Goal: Task Accomplishment & Management: Manage account settings

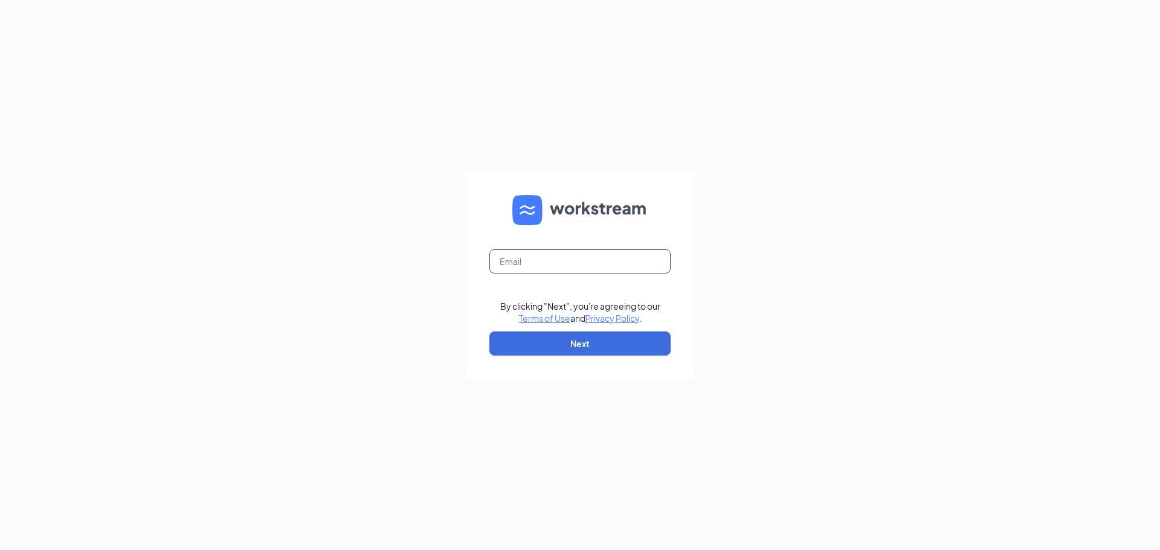
click at [555, 259] on input "text" at bounding box center [579, 261] width 181 height 24
type input "ihop3325@romulusinc.com"
click at [605, 350] on button "Next" at bounding box center [579, 344] width 181 height 24
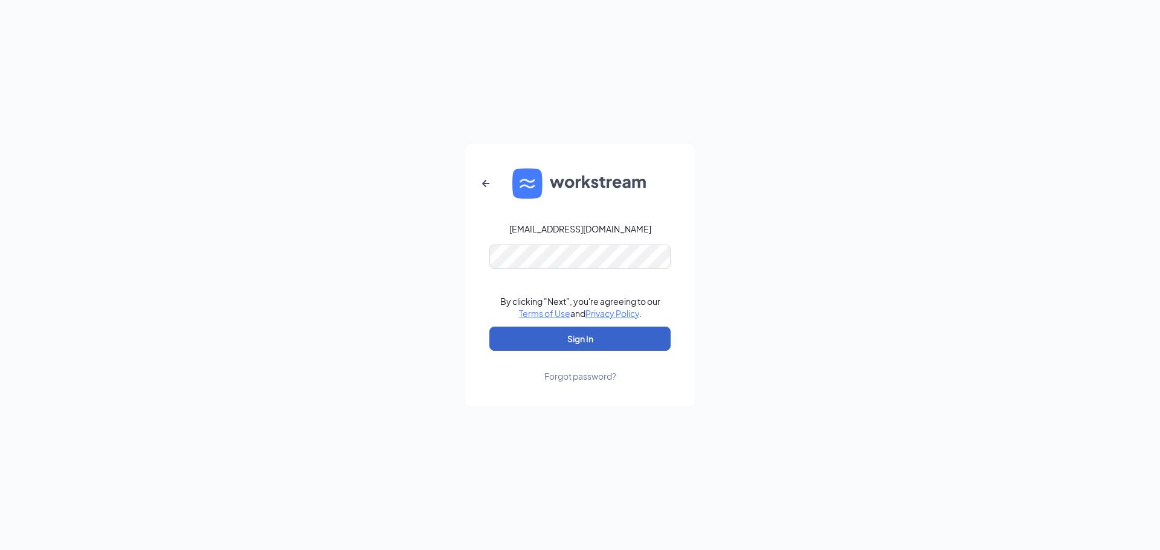
click at [589, 337] on button "Sign In" at bounding box center [579, 339] width 181 height 24
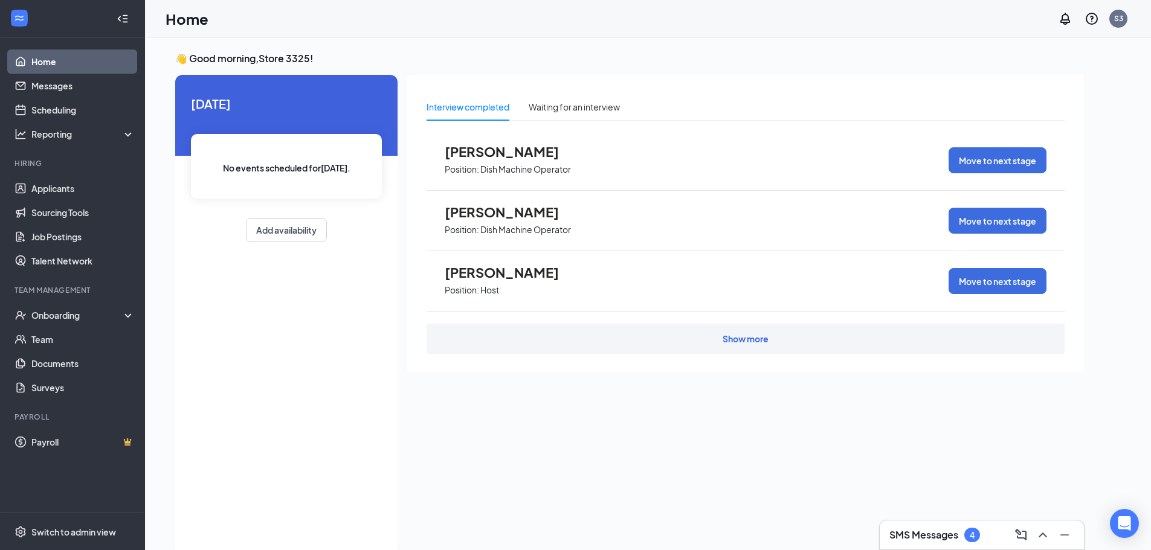
click at [122, 19] on icon "Collapse" at bounding box center [123, 19] width 12 height 12
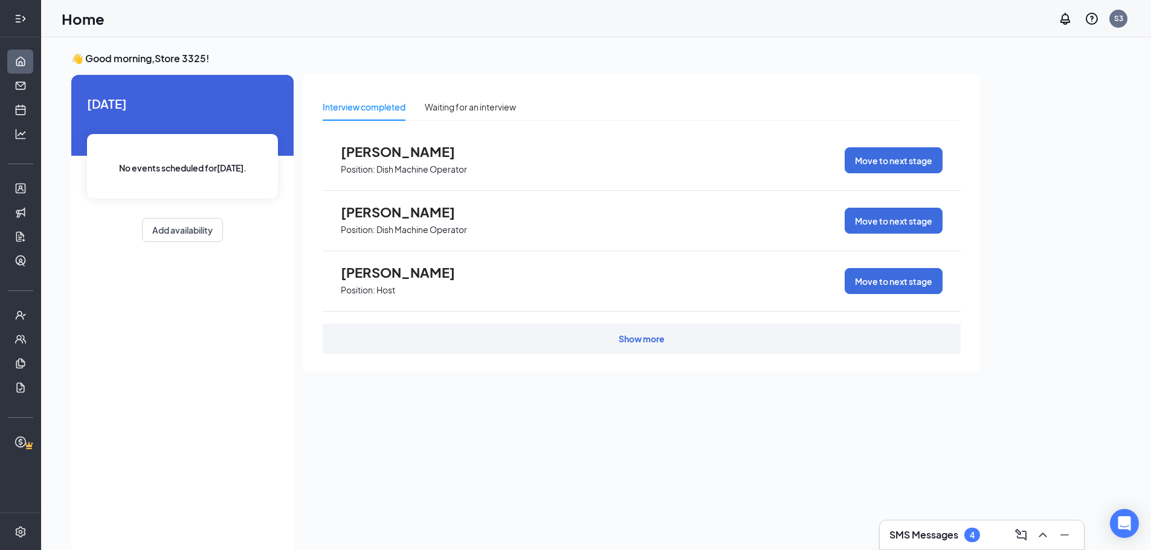
click at [20, 13] on icon "Expand" at bounding box center [20, 19] width 12 height 12
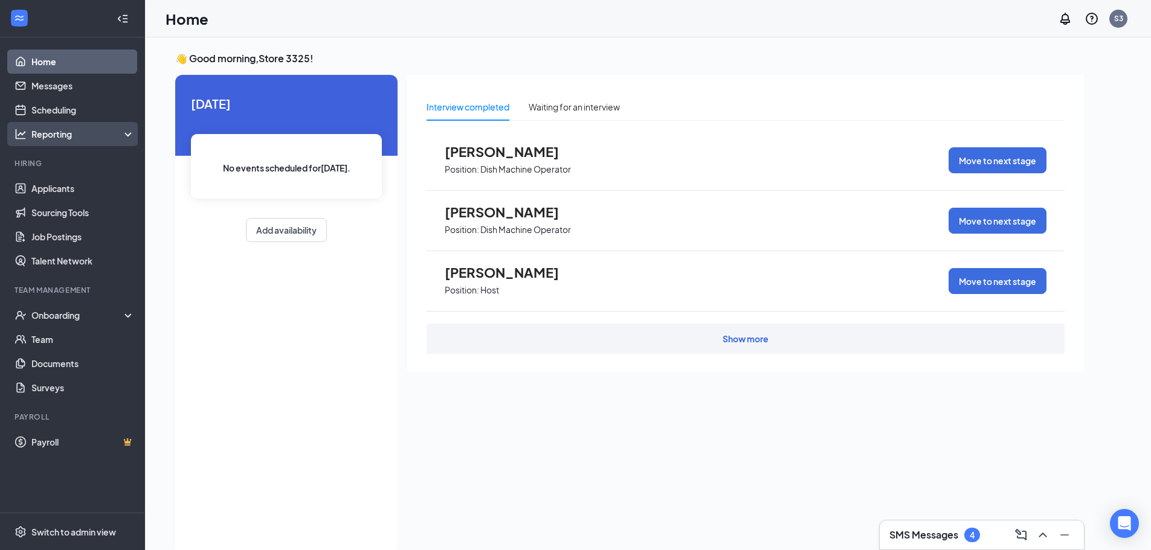
click at [126, 135] on icon at bounding box center [131, 135] width 10 height 0
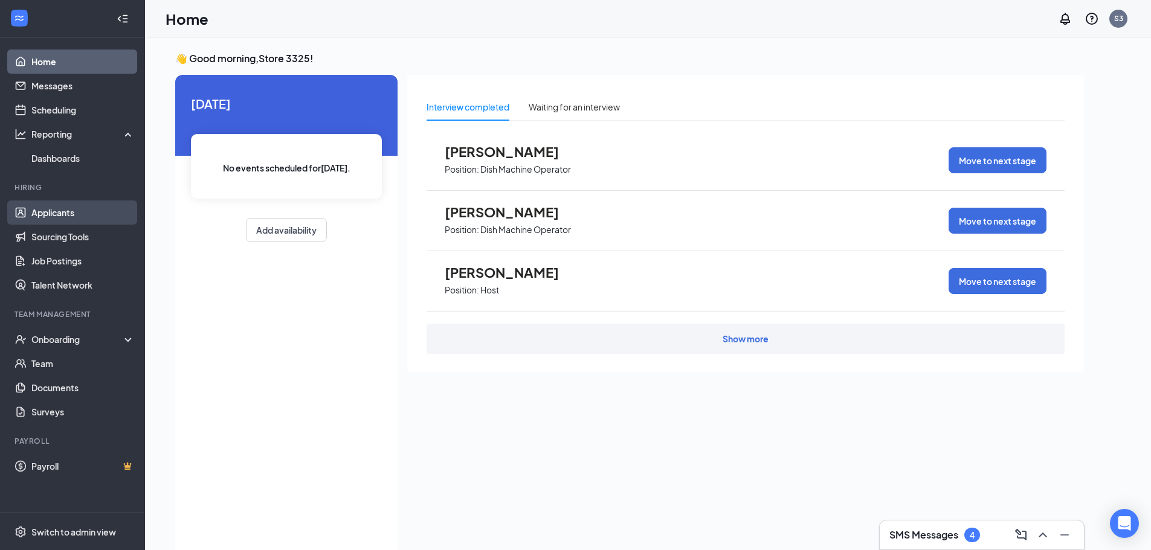
click at [72, 214] on link "Applicants" at bounding box center [82, 213] width 103 height 24
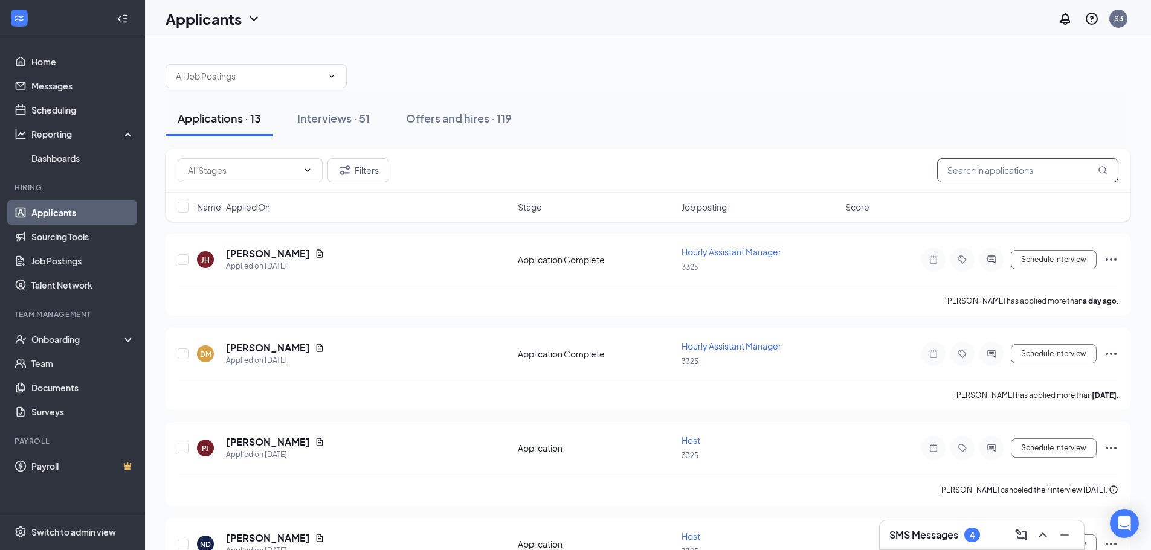
click at [994, 172] on input "text" at bounding box center [1027, 170] width 181 height 24
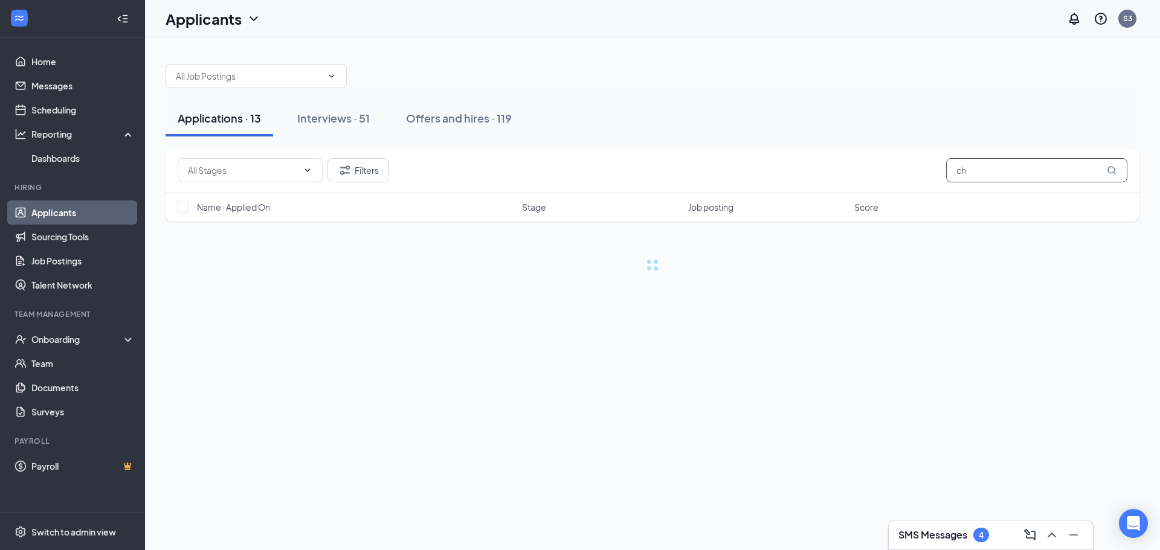
type input "c"
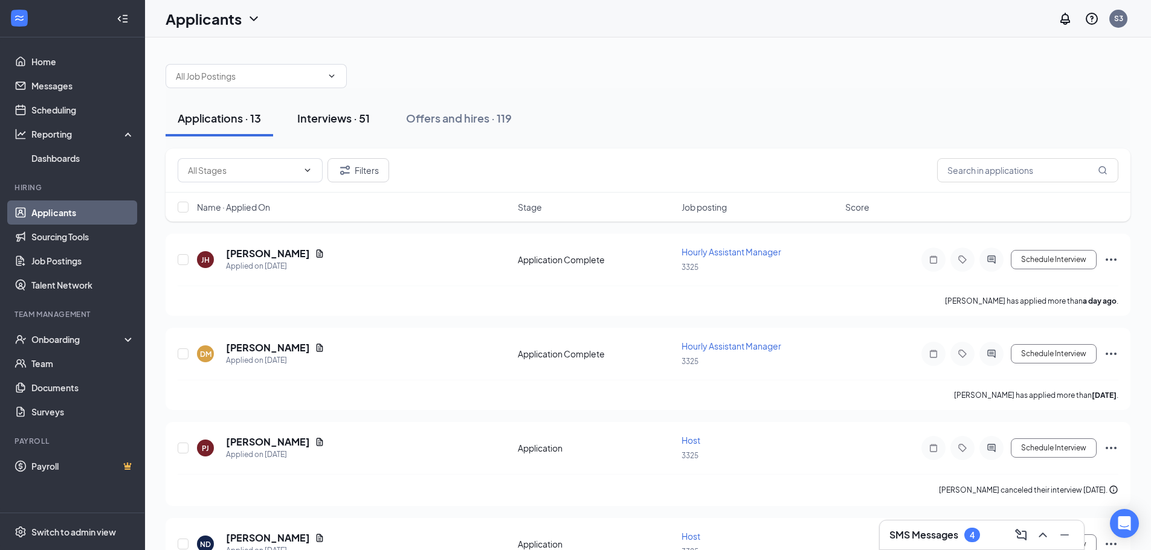
click at [336, 112] on div "Interviews · 51" at bounding box center [333, 118] width 72 height 15
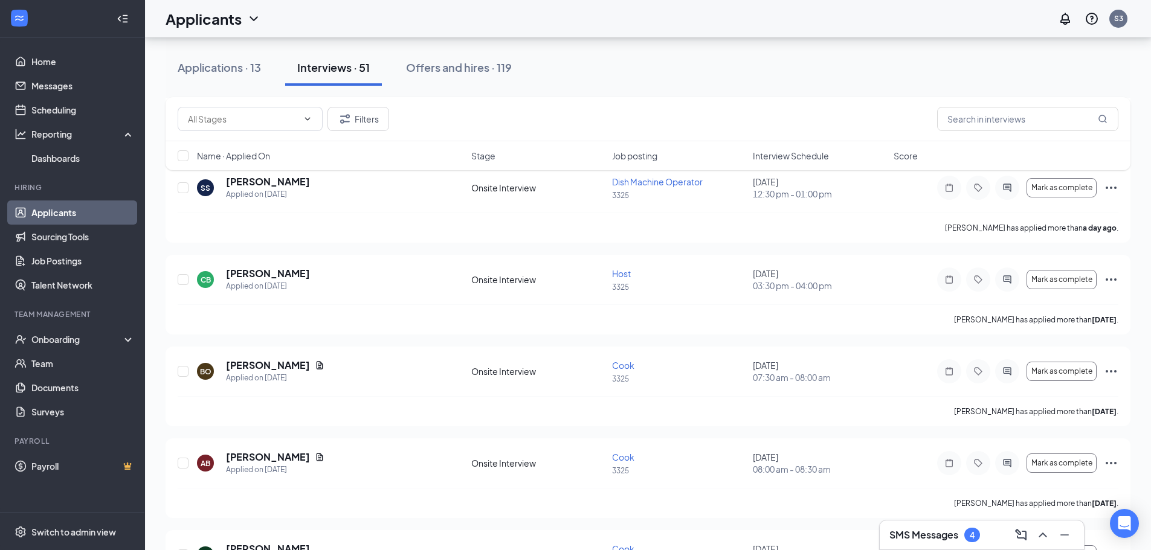
scroll to position [483, 0]
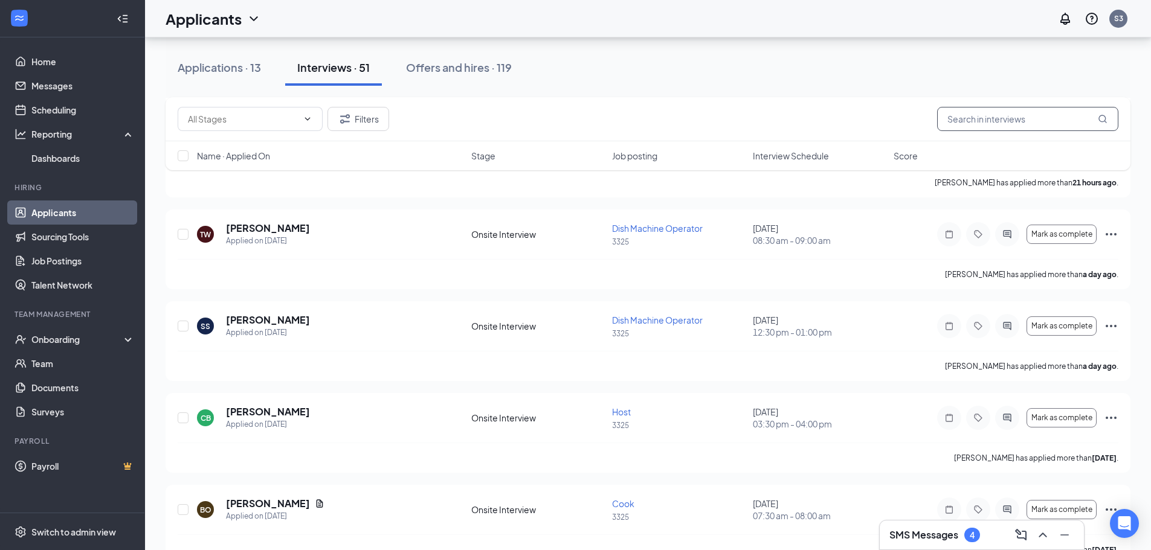
click at [1000, 118] on input "text" at bounding box center [1027, 119] width 181 height 24
click at [74, 265] on link "Job Postings" at bounding box center [82, 261] width 103 height 24
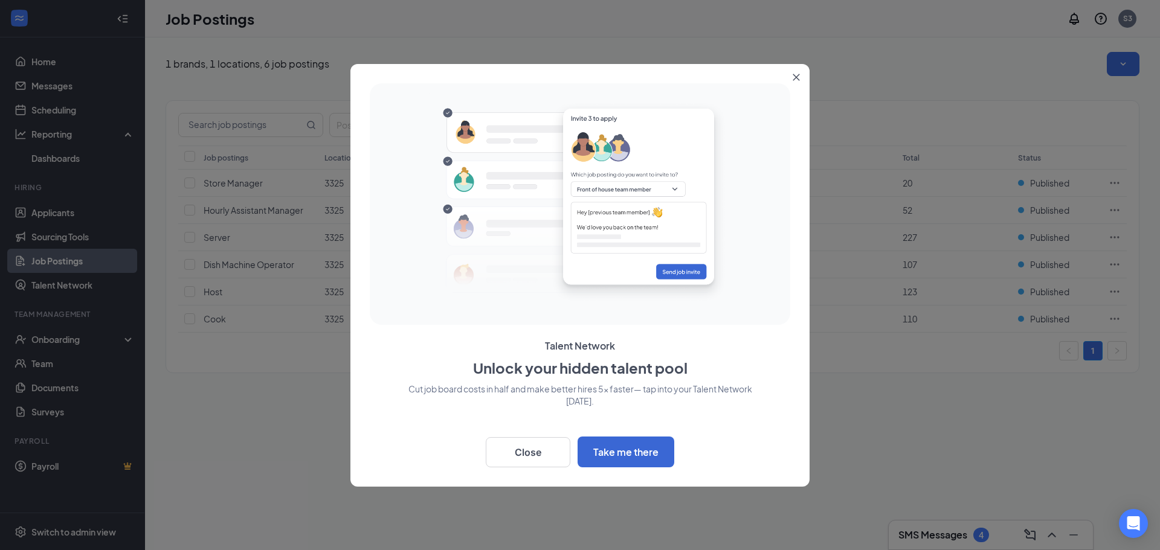
click at [791, 77] on button "Close" at bounding box center [799, 75] width 22 height 22
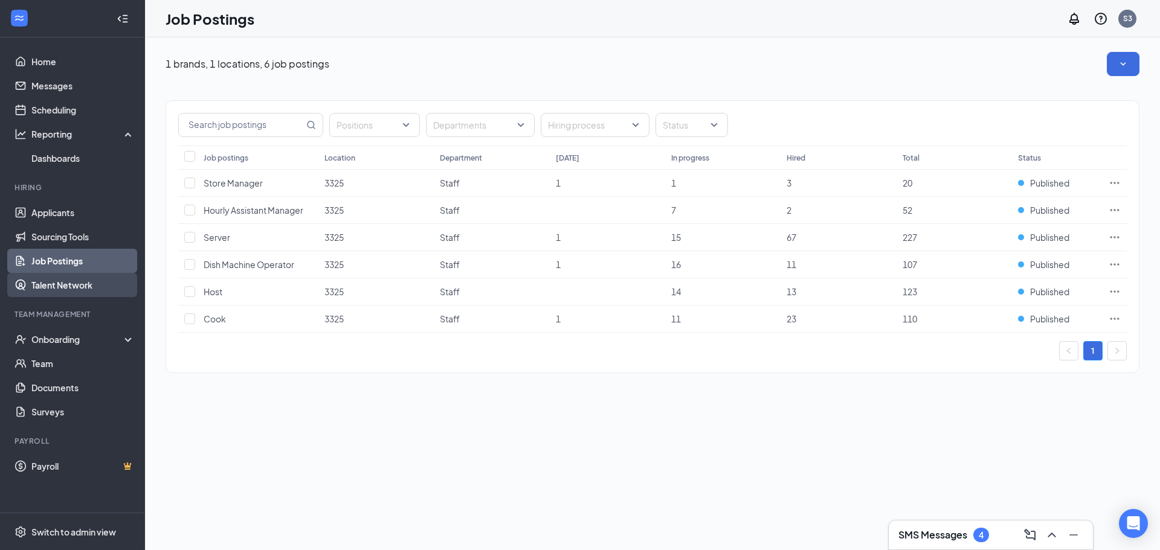
click at [72, 284] on link "Talent Network" at bounding box center [82, 285] width 103 height 24
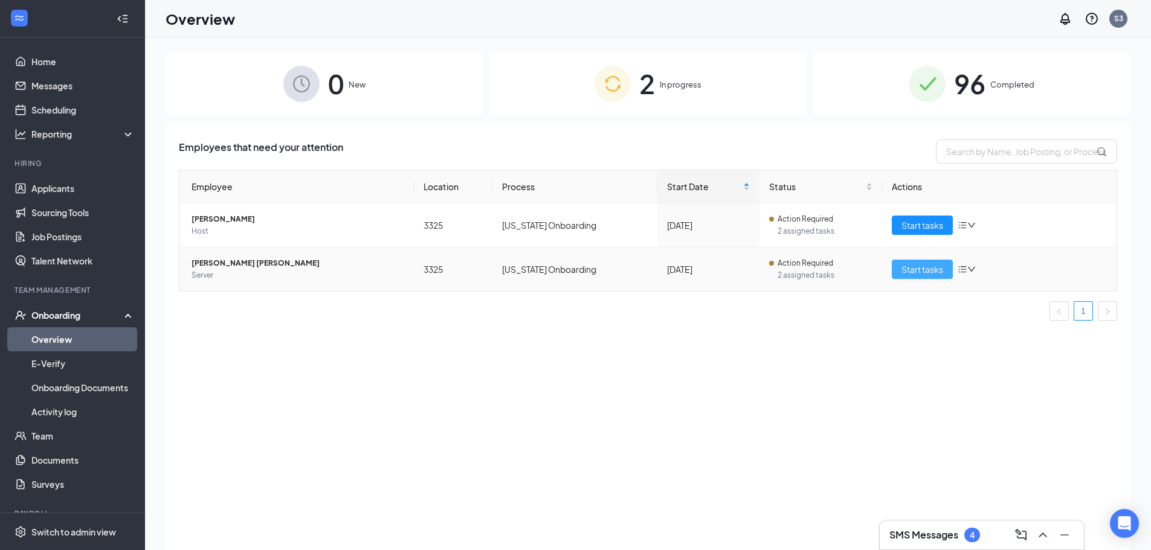
click at [928, 273] on span "Start tasks" at bounding box center [922, 269] width 42 height 13
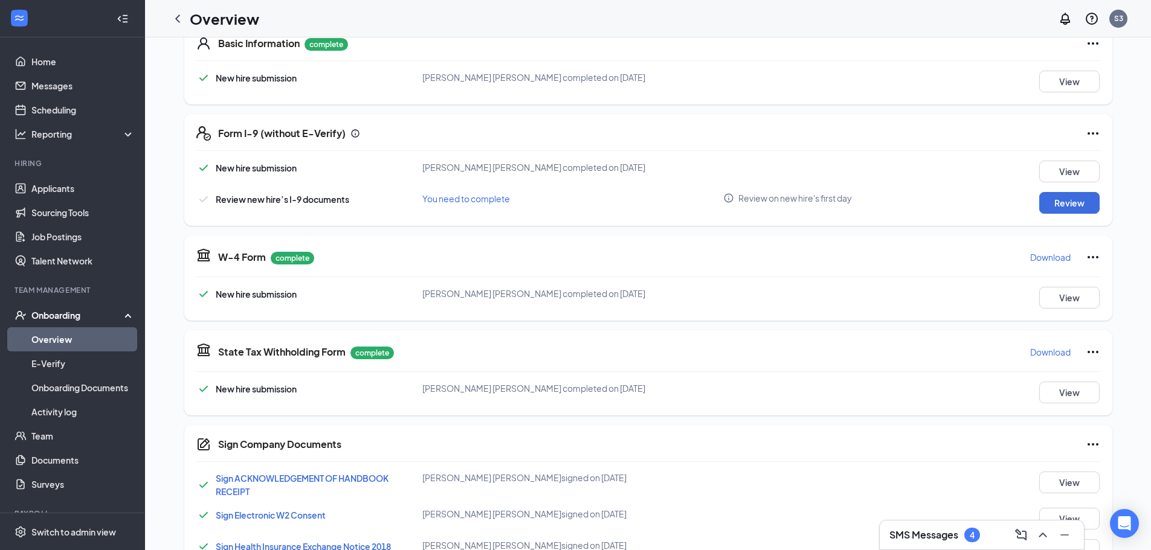
scroll to position [242, 0]
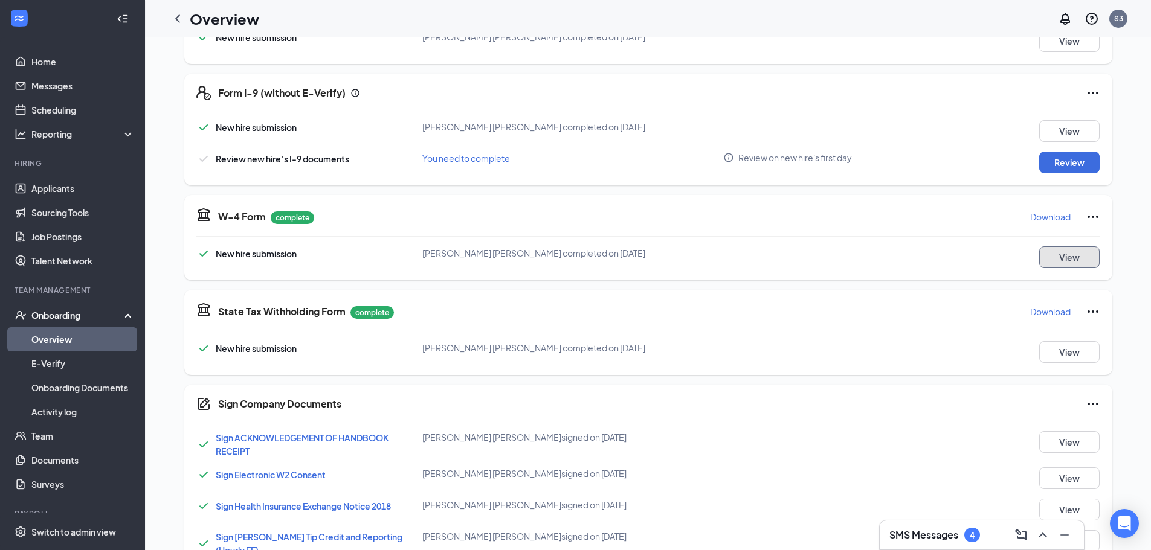
click at [1072, 266] on button "View" at bounding box center [1069, 257] width 60 height 22
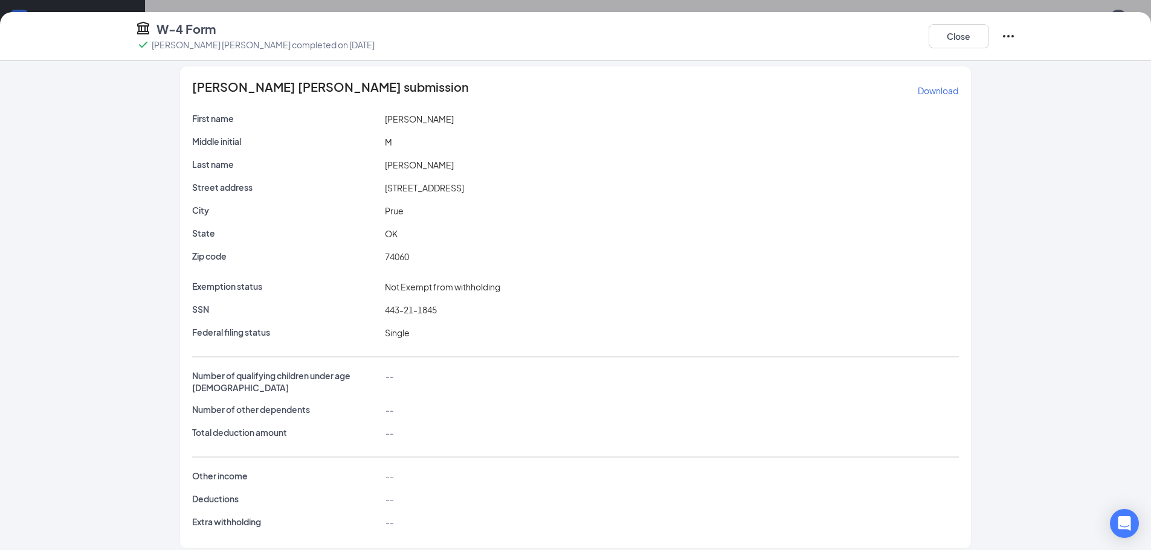
scroll to position [362, 0]
click at [964, 29] on button "Close" at bounding box center [958, 36] width 60 height 24
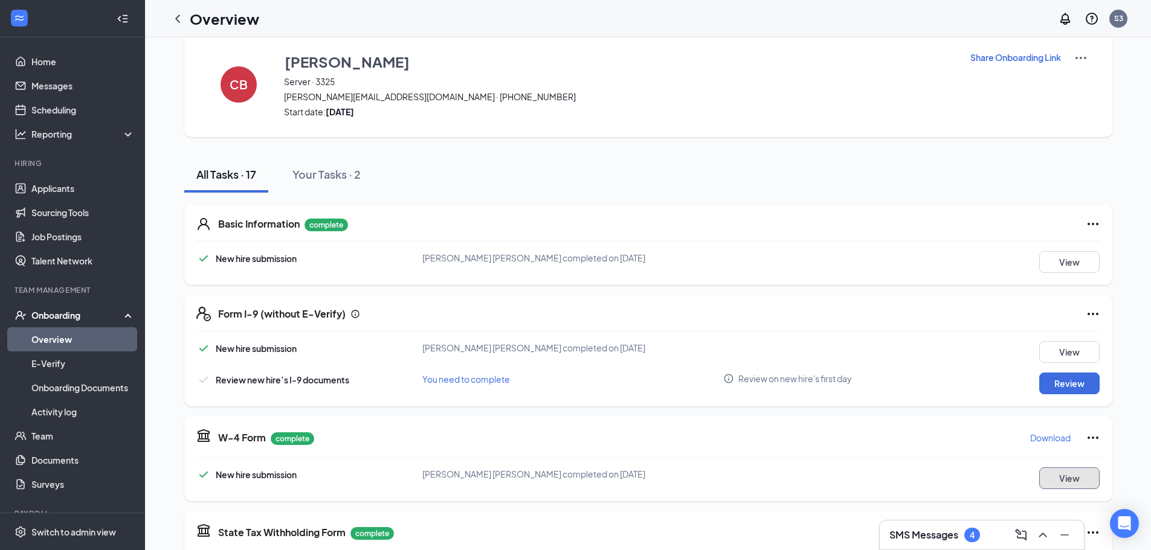
scroll to position [0, 0]
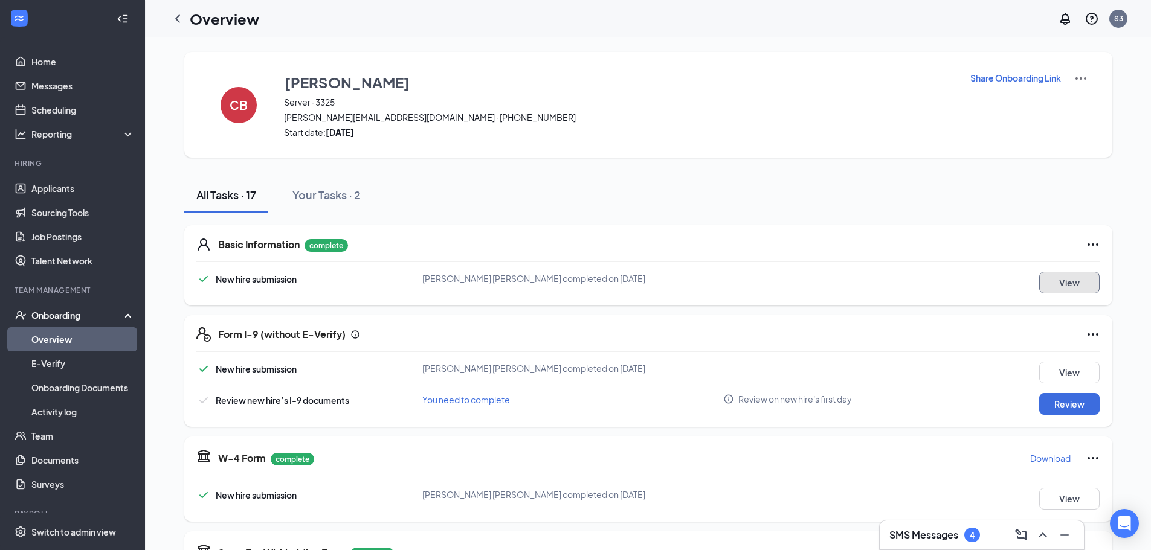
click at [1079, 282] on button "View" at bounding box center [1069, 283] width 60 height 22
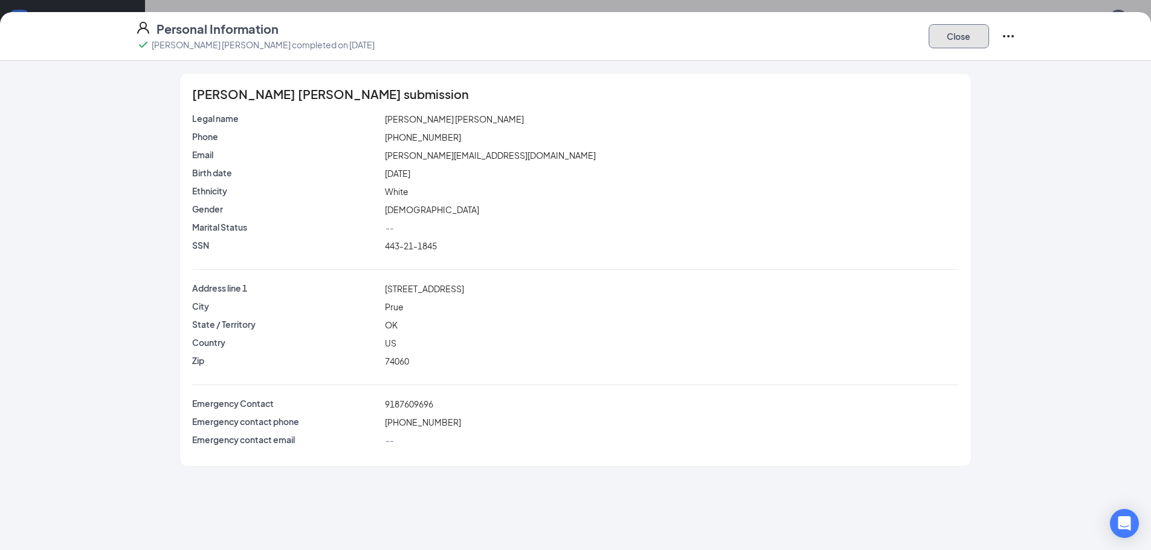
click at [949, 43] on button "Close" at bounding box center [958, 36] width 60 height 24
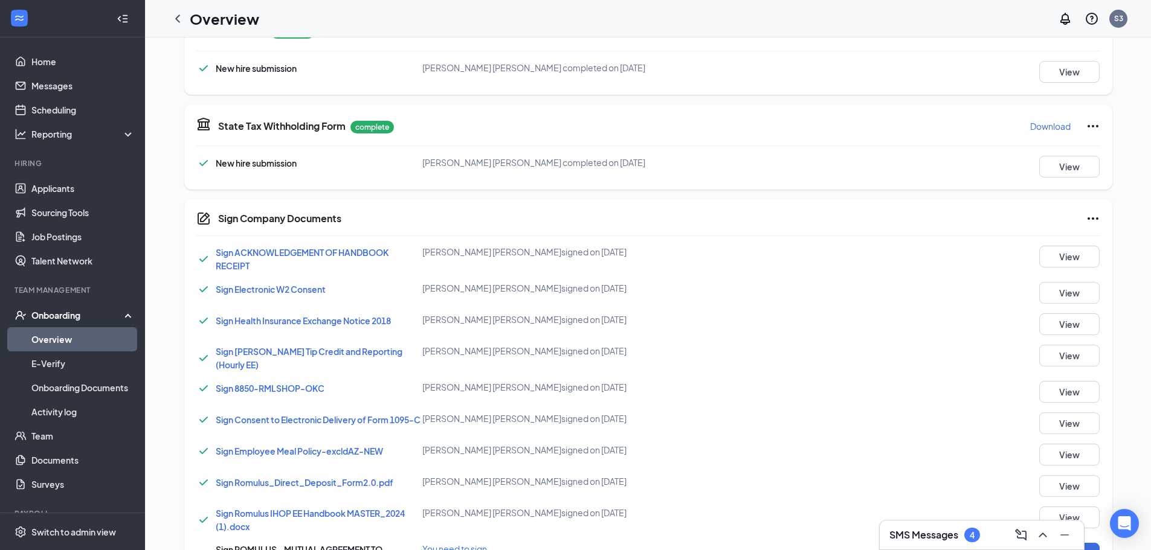
scroll to position [423, 0]
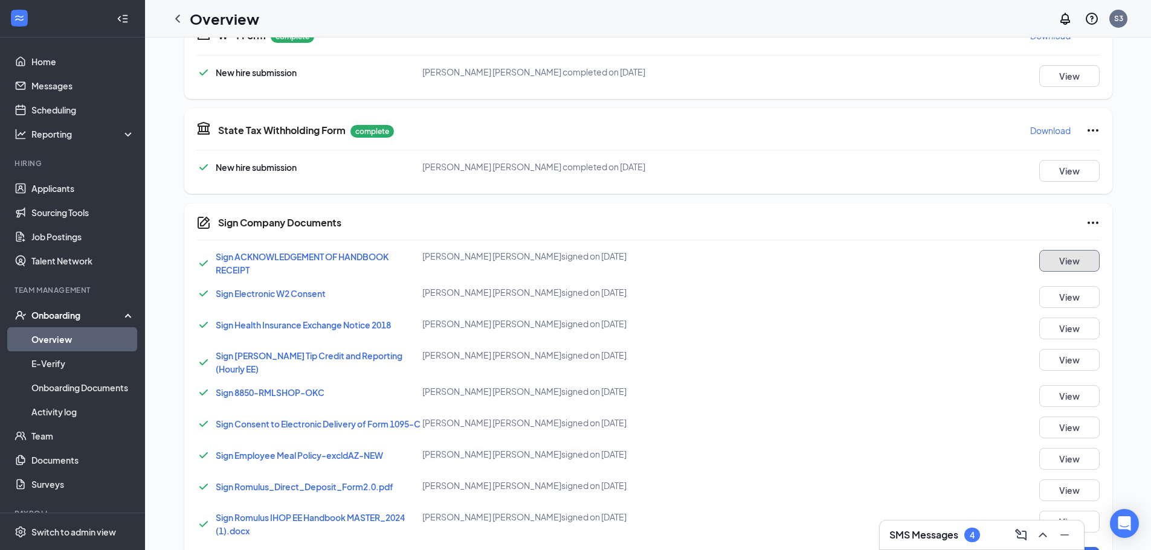
drag, startPoint x: 1082, startPoint y: 270, endPoint x: 1086, endPoint y: 256, distance: 14.4
click at [1086, 256] on button "View" at bounding box center [1069, 261] width 60 height 22
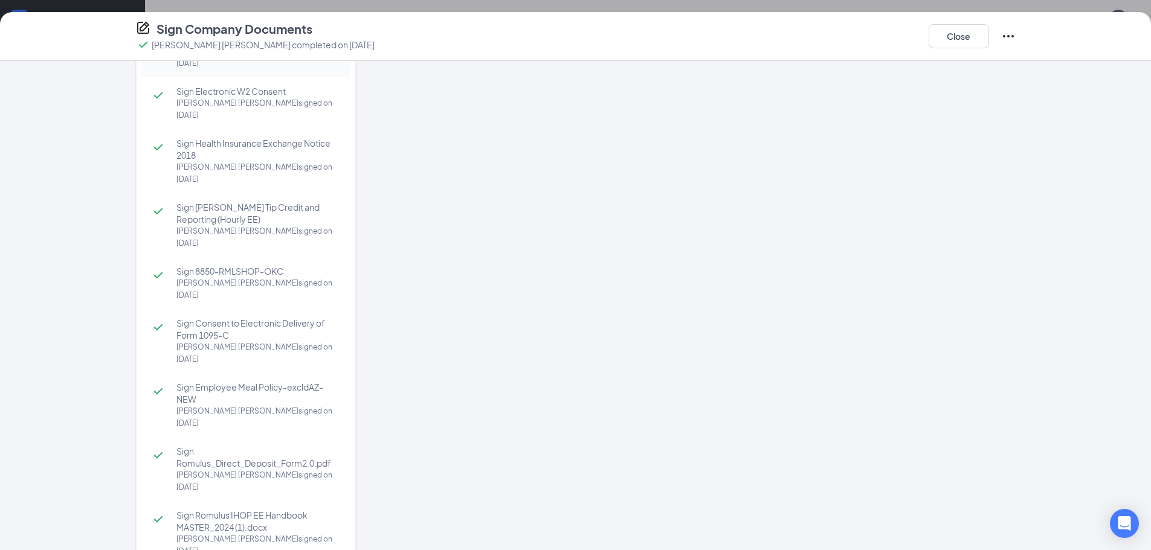
scroll to position [681, 0]
click at [945, 47] on button "Close" at bounding box center [958, 36] width 60 height 24
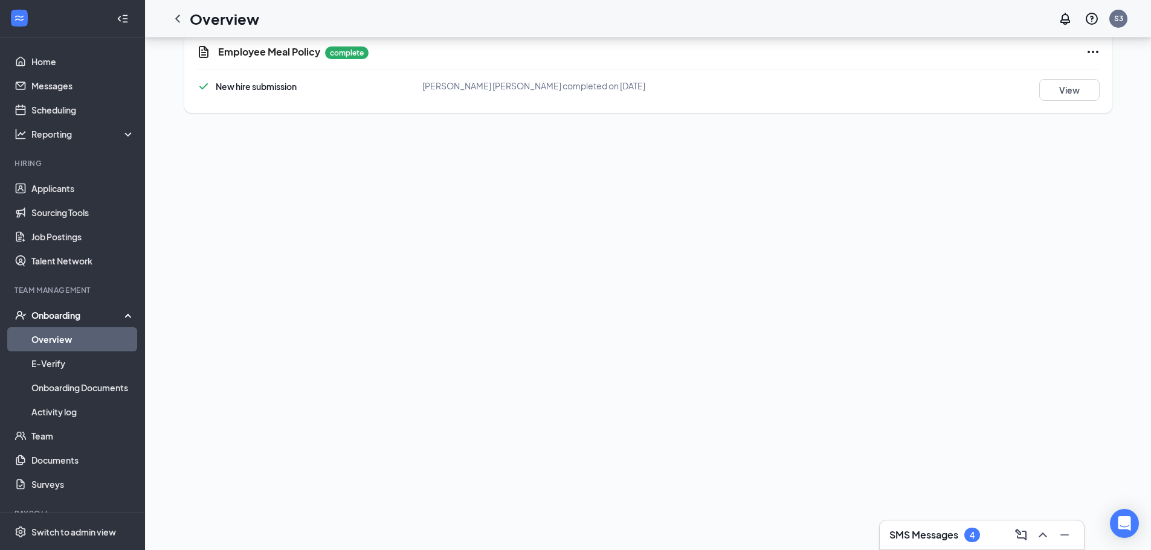
scroll to position [0, 0]
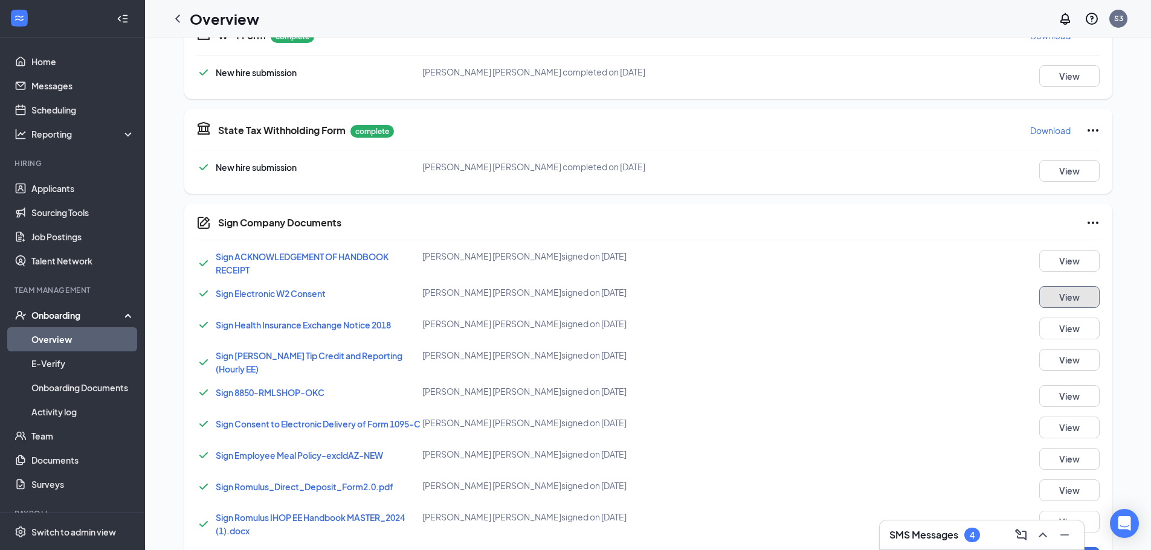
click at [1064, 302] on button "View" at bounding box center [1069, 297] width 60 height 22
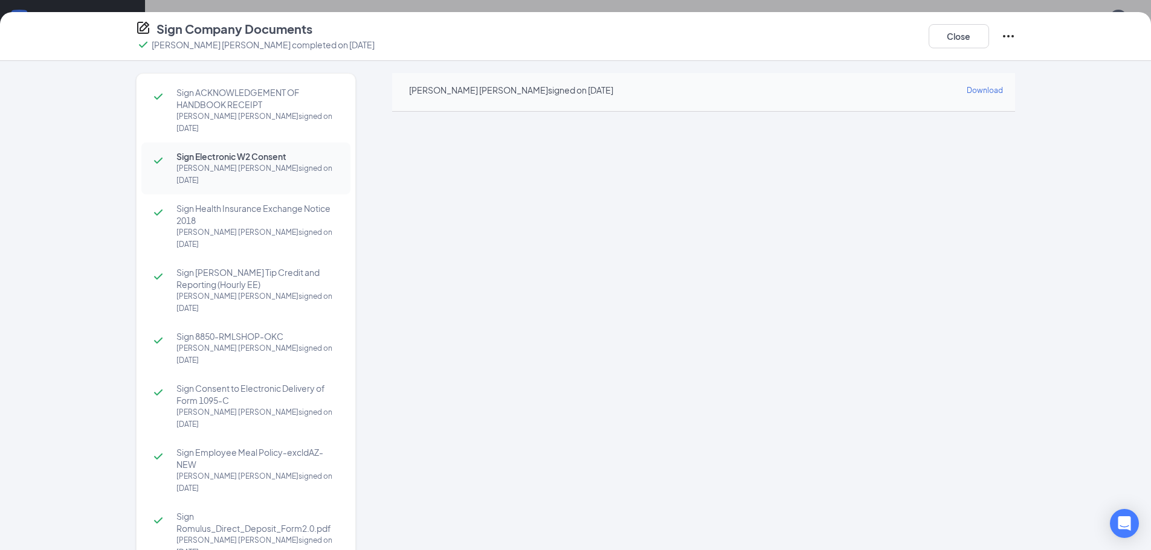
click at [197, 113] on div "Chanda Mg Betche signed on Sep 15" at bounding box center [257, 123] width 162 height 24
click at [217, 162] on div "Chanda Mg Betche signed on Sep 15" at bounding box center [257, 174] width 162 height 24
click at [235, 108] on span "Sign ACKNOWLEDGEMENT OF HANDBOOK RECEIPT" at bounding box center [257, 98] width 162 height 24
click at [230, 165] on div "Sign Electronic W2 Consent Chanda Mg Betche signed on Sep 15" at bounding box center [245, 169] width 209 height 52
click at [230, 226] on div "Chanda Mg Betche signed on Sep 15" at bounding box center [257, 238] width 162 height 24
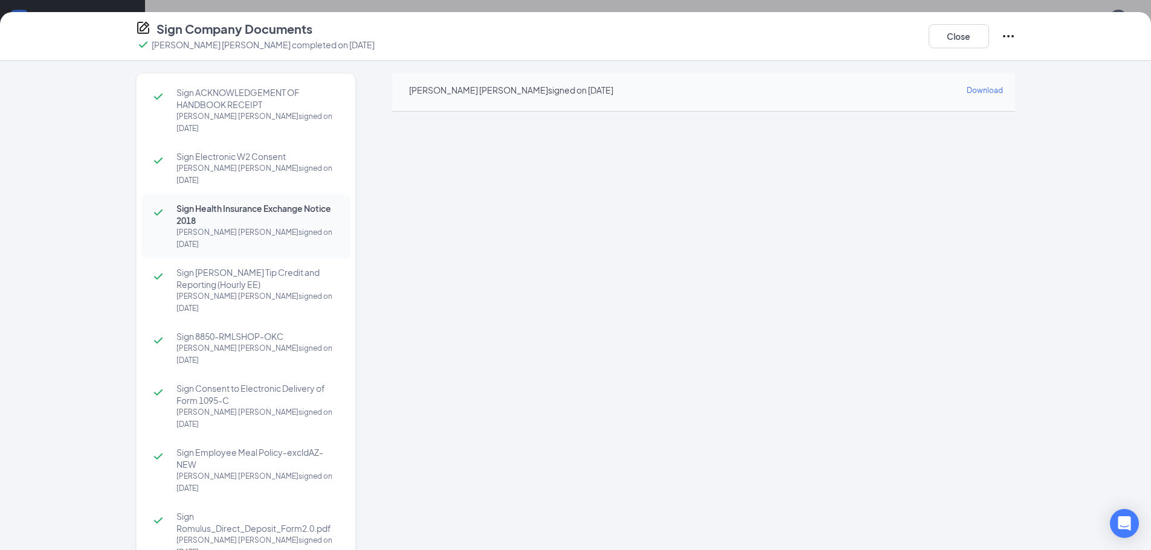
click at [225, 266] on span "Sign Romulus Tip Credit and Reporting (Hourly EE)" at bounding box center [257, 278] width 162 height 24
click at [230, 291] on div "Chanda Mg Betche signed on Sep 15" at bounding box center [257, 303] width 162 height 24
click at [245, 342] on div "Chanda Mg Betche signed on Sep 15" at bounding box center [257, 354] width 162 height 24
click at [241, 382] on span "Sign Consent to Electronic Delivery of Form 1095-C" at bounding box center [257, 394] width 162 height 24
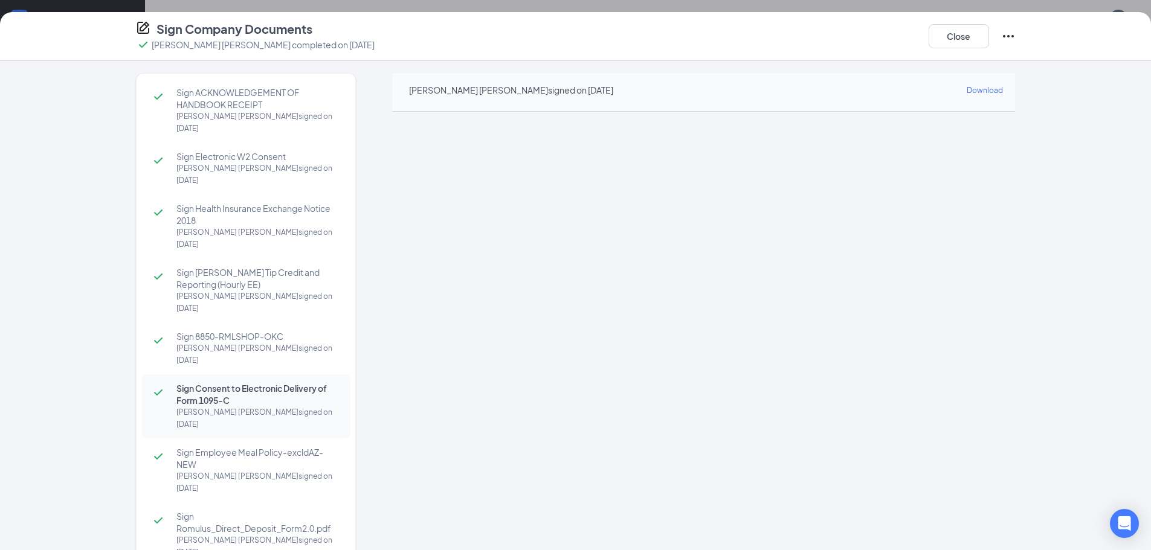
click at [221, 406] on div "Chanda Mg Betche signed on Sep 15" at bounding box center [257, 418] width 162 height 24
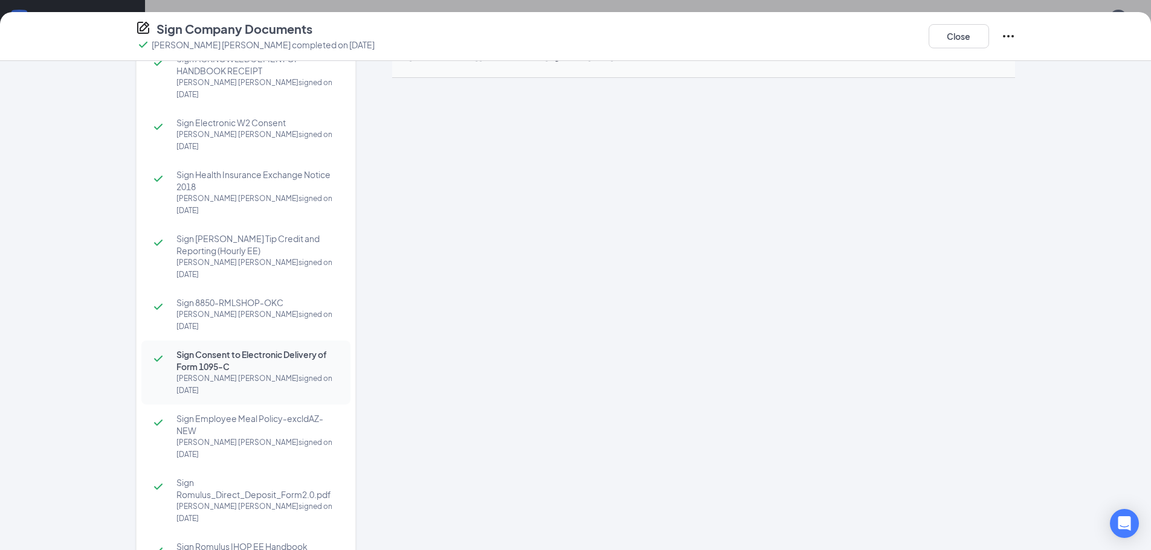
scroll to position [65, 0]
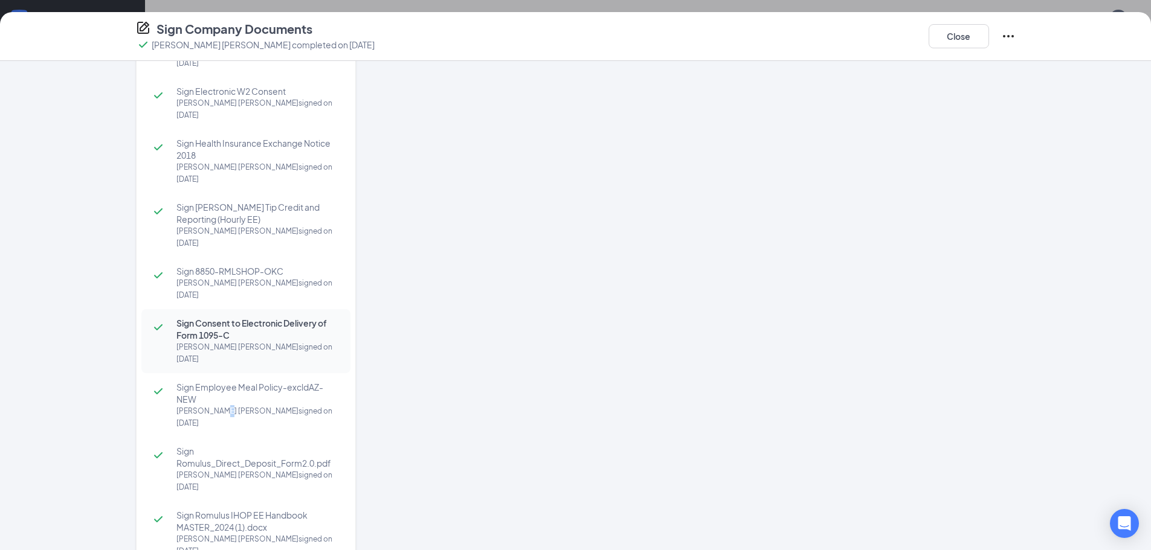
click at [220, 405] on div "Chanda Mg Betche signed on Sep 15" at bounding box center [257, 417] width 162 height 24
click at [217, 469] on div "Chanda Mg Betche signed on Sep 15" at bounding box center [257, 481] width 162 height 24
click at [218, 533] on div "Chanda Mg Betche signed on Sep 15" at bounding box center [257, 545] width 162 height 24
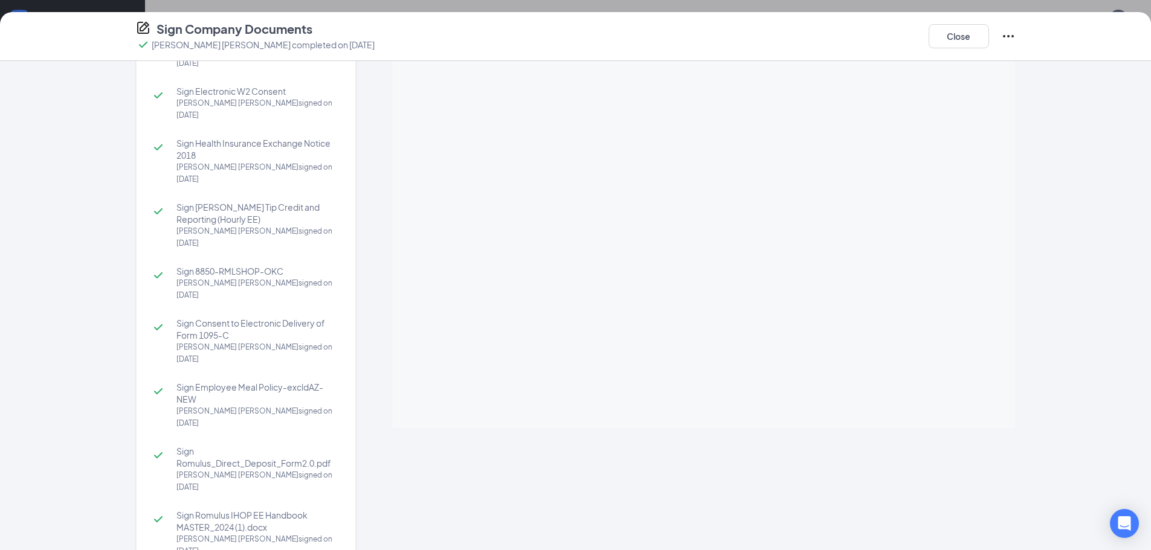
click at [951, 48] on div "Close" at bounding box center [971, 36] width 87 height 31
click at [955, 43] on button "Close" at bounding box center [958, 36] width 60 height 24
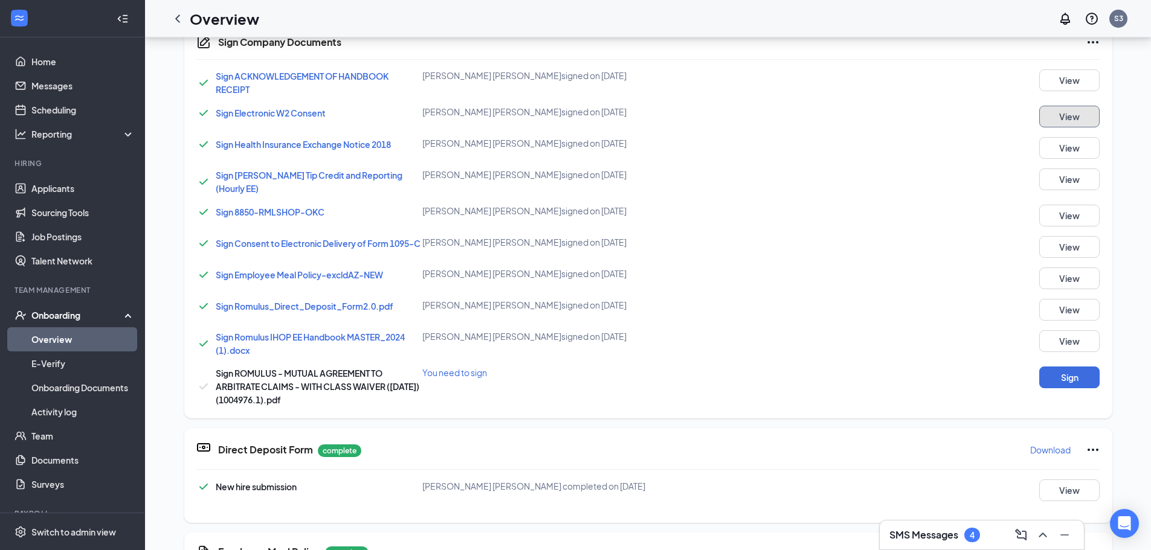
scroll to position [362, 0]
click at [1061, 381] on button "Sign" at bounding box center [1069, 377] width 60 height 22
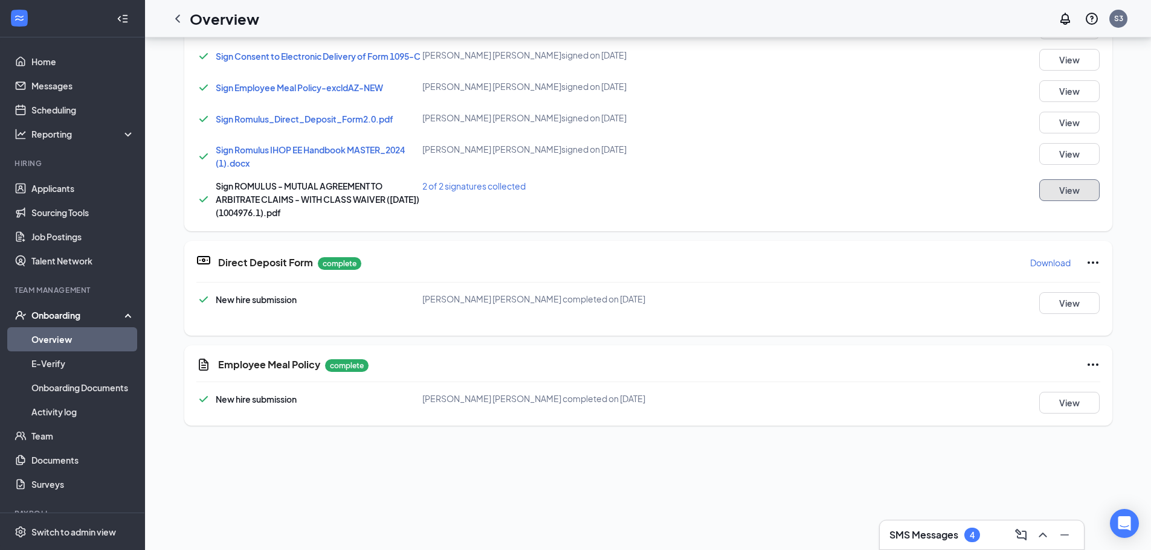
scroll to position [181, 0]
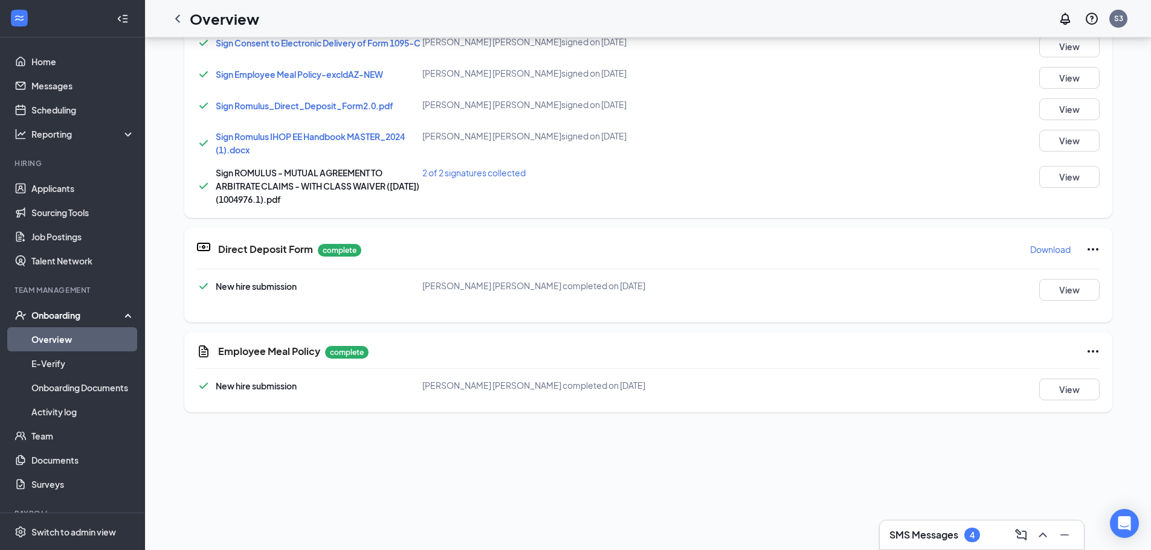
drag, startPoint x: 1090, startPoint y: 422, endPoint x: 666, endPoint y: 495, distance: 430.9
click at [666, 495] on div "SMS Messages 4 CB Chanda Betche Server · 3325 betche.chanda05@gmail.com · (918)…" at bounding box center [648, 455] width 1006 height 1198
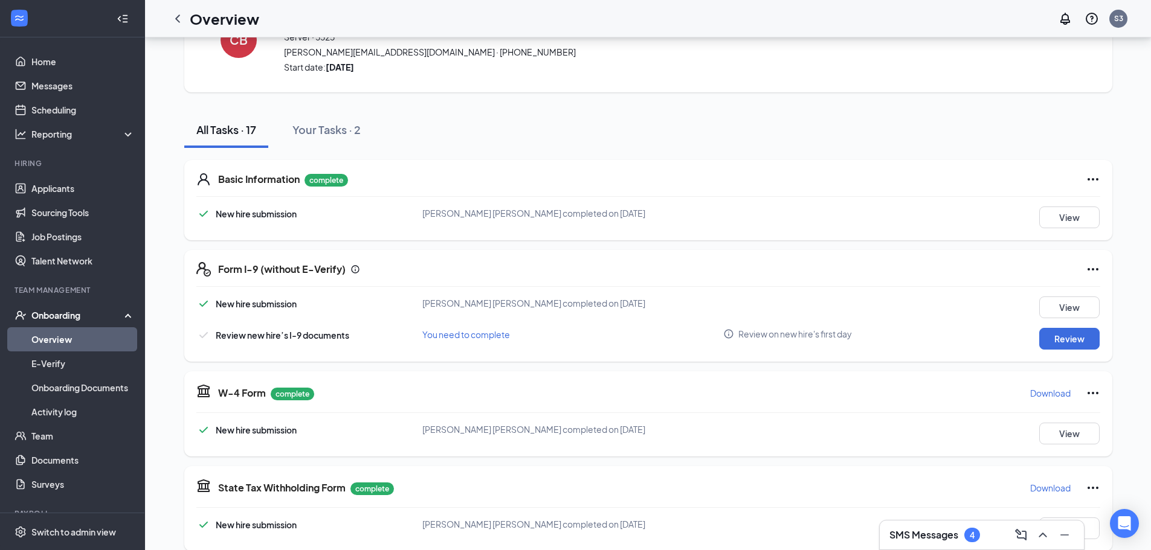
scroll to position [0, 0]
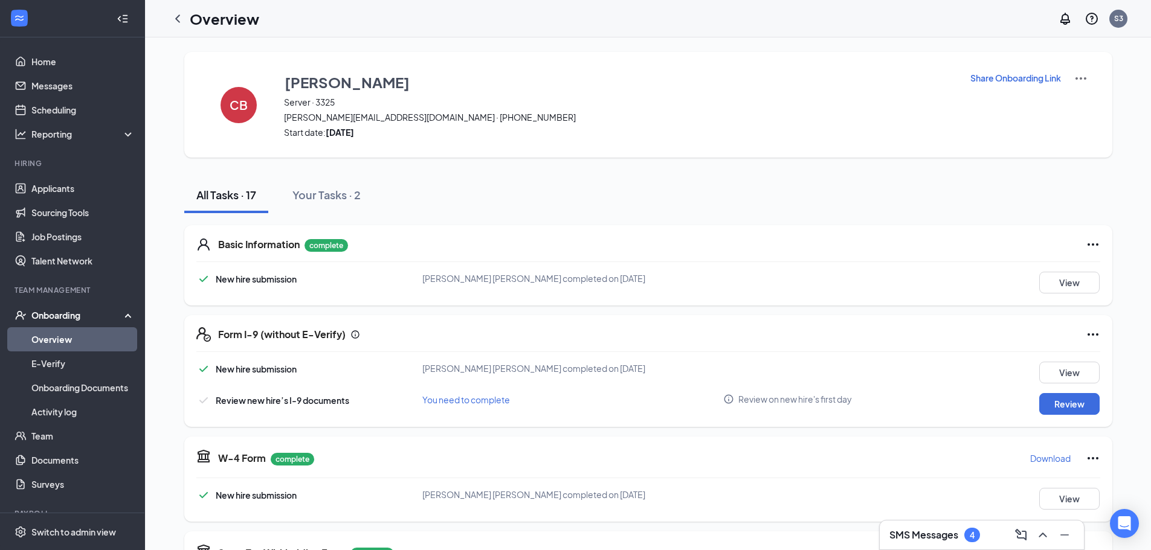
click at [1036, 87] on div "Share Onboarding Link" at bounding box center [1028, 104] width 118 height 67
click at [1033, 79] on p "Share Onboarding Link" at bounding box center [1015, 78] width 91 height 12
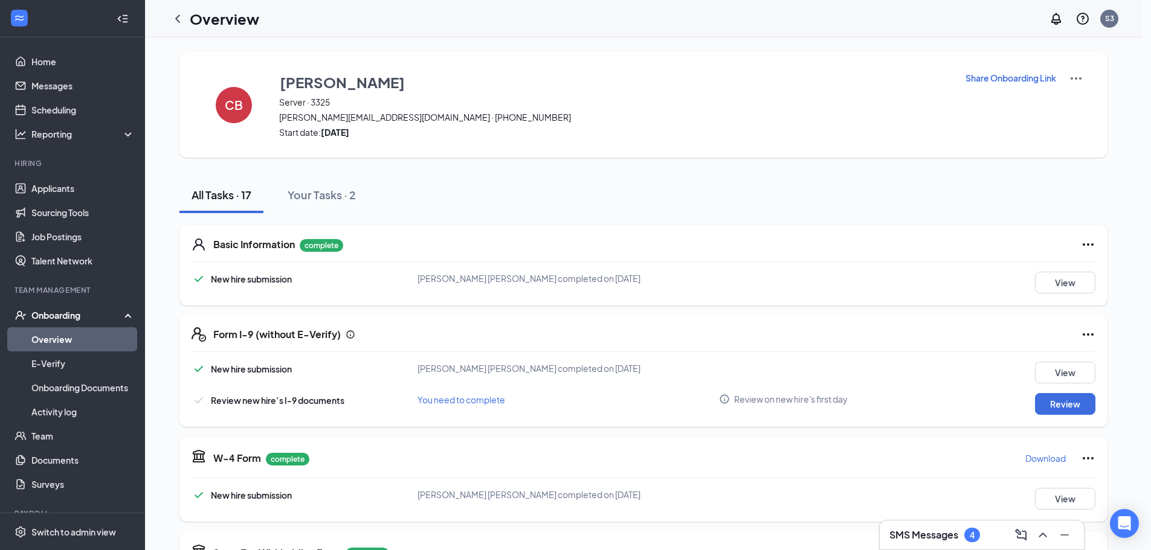
type textarea "Hi Chanda, This is a gentle reminder to complete your onboarding before your fi…"
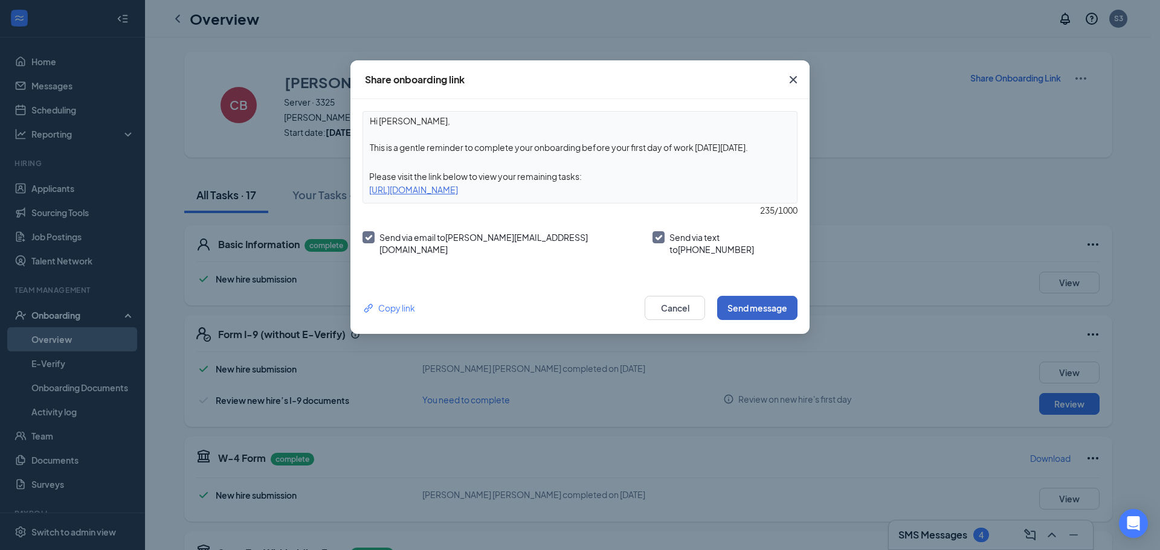
click at [772, 302] on button "Send message" at bounding box center [757, 308] width 80 height 24
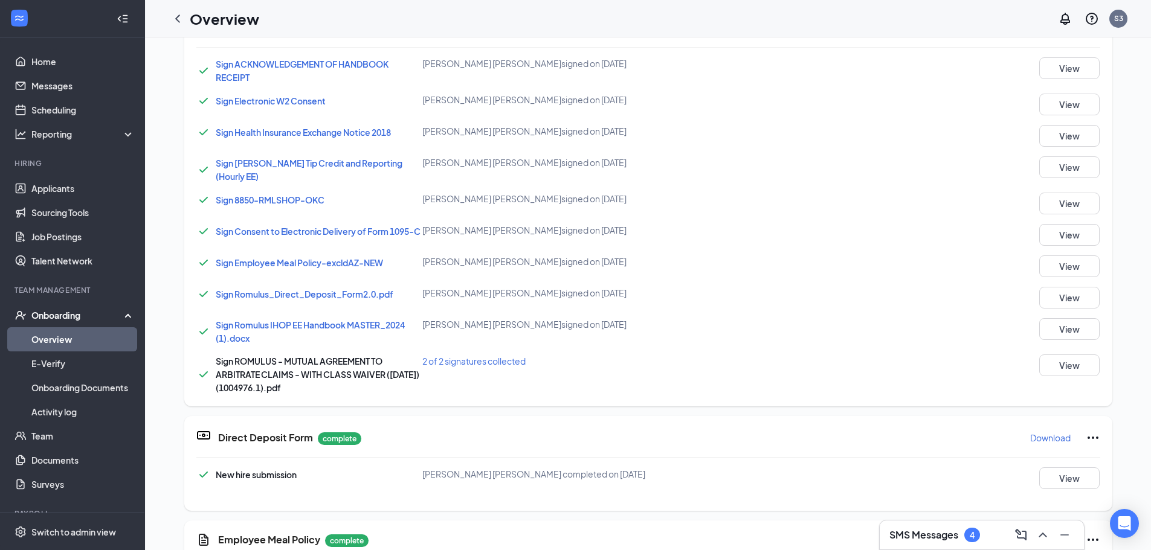
scroll to position [628, 0]
